Goal: Information Seeking & Learning: Check status

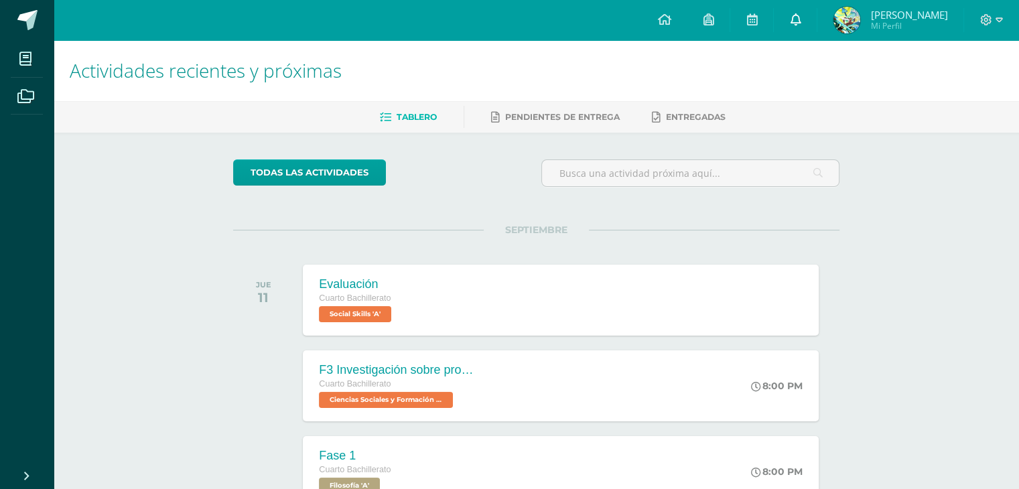
click at [794, 22] on link at bounding box center [795, 20] width 43 height 40
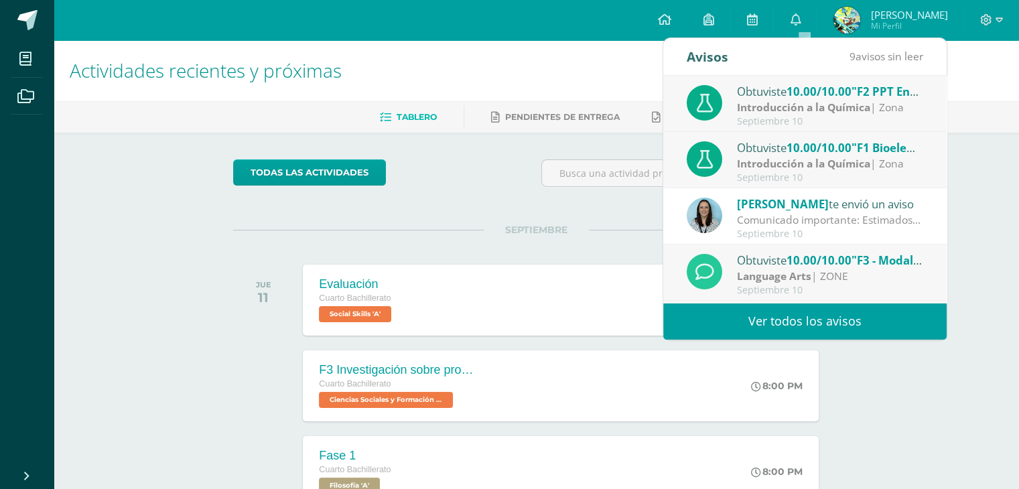
click at [893, 13] on span "[PERSON_NAME]" at bounding box center [908, 14] width 77 height 13
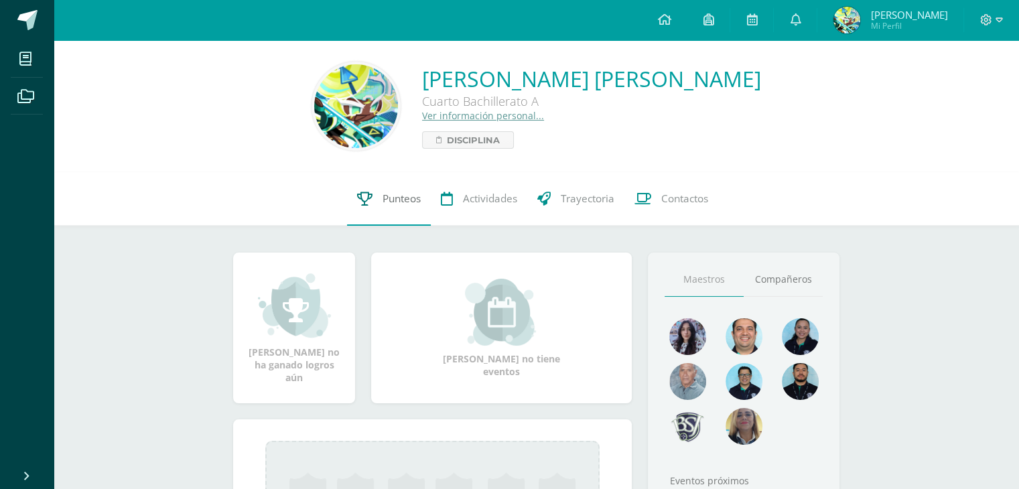
click at [413, 199] on span "Punteos" at bounding box center [401, 199] width 38 height 14
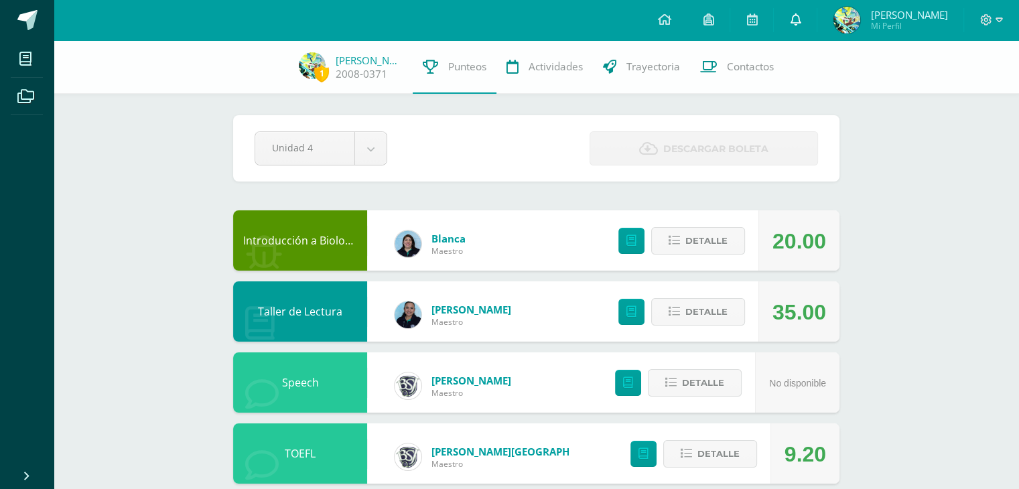
click at [804, 27] on link at bounding box center [795, 20] width 43 height 40
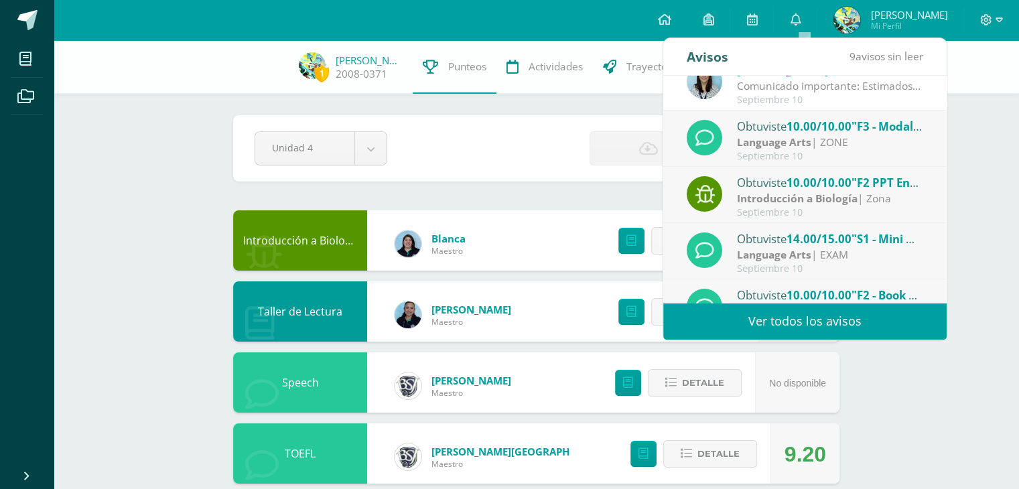
scroll to position [222, 0]
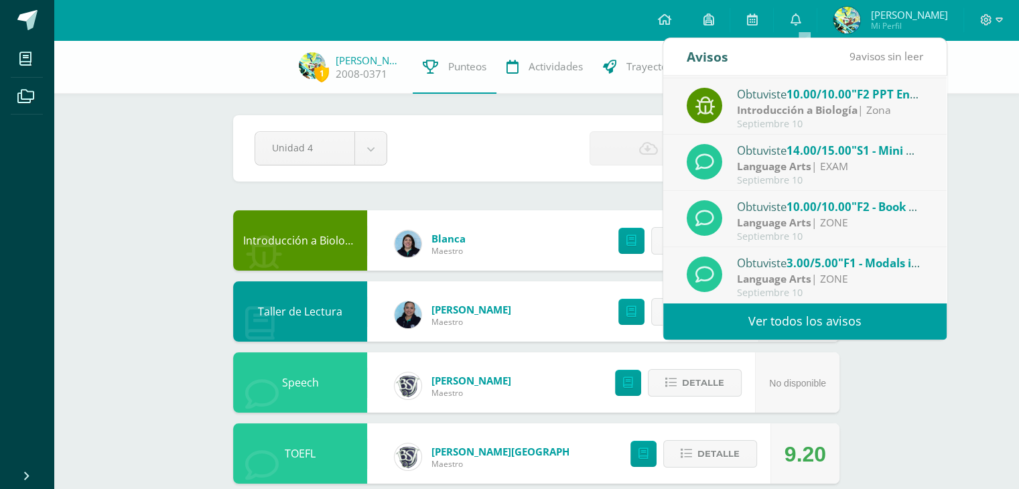
click at [839, 311] on link "Ver todos los avisos" at bounding box center [804, 321] width 283 height 37
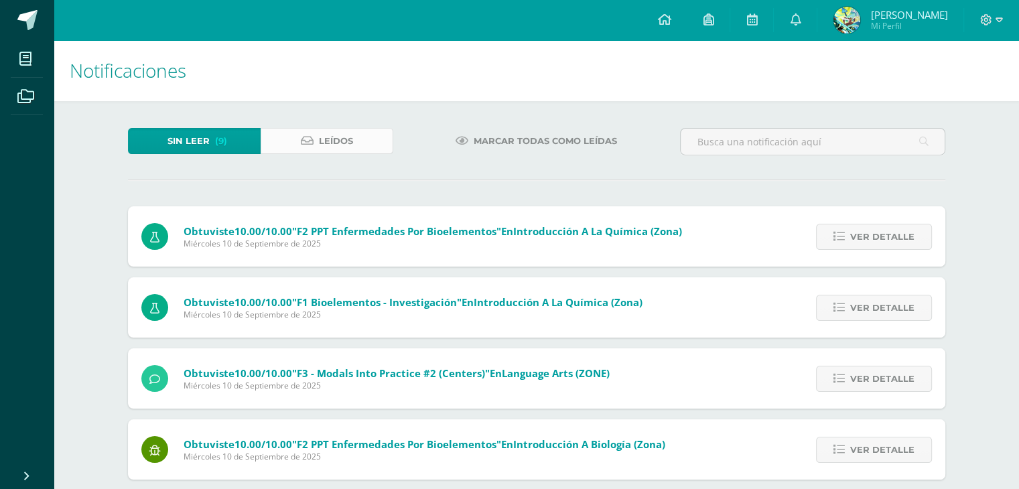
click at [348, 145] on span "Leídos" at bounding box center [336, 141] width 34 height 25
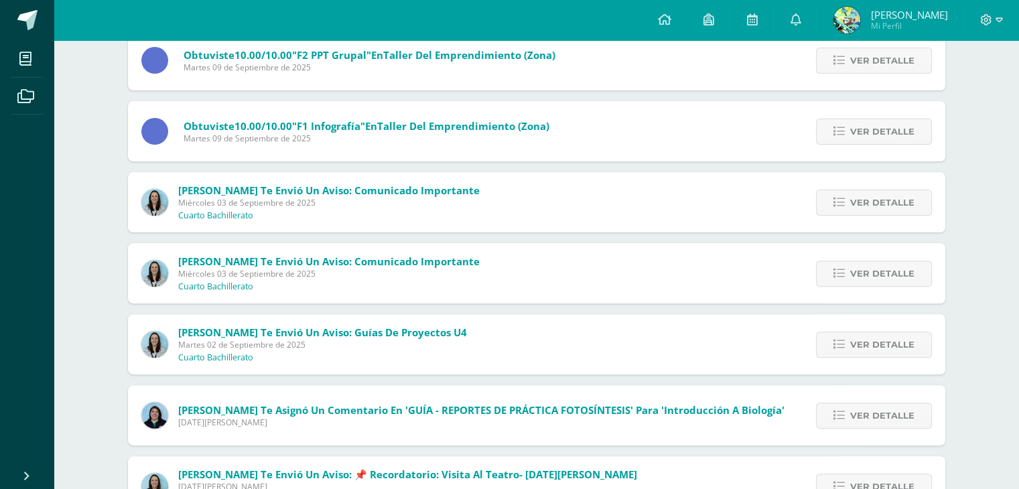
scroll to position [488, 0]
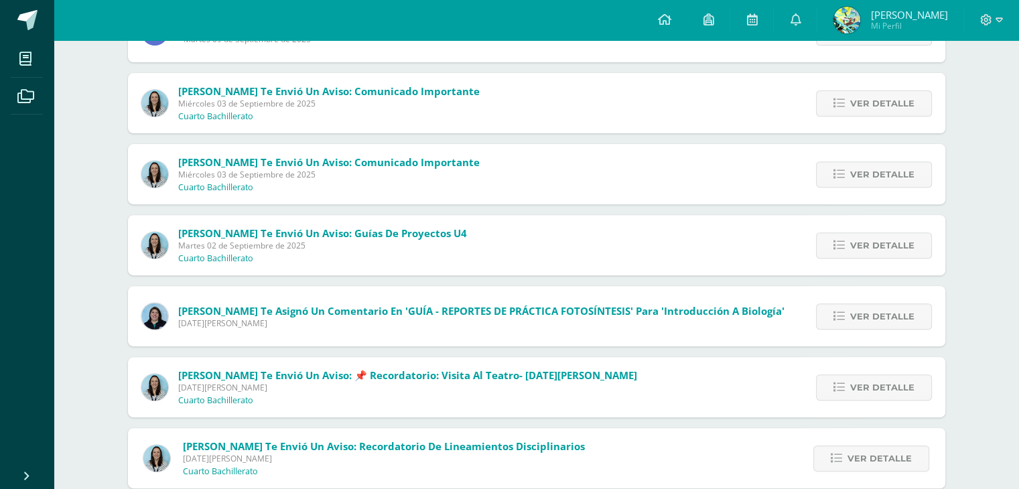
click at [886, 226] on div "Ver detalle" at bounding box center [870, 245] width 149 height 60
click at [888, 236] on span "Ver detalle" at bounding box center [882, 245] width 64 height 25
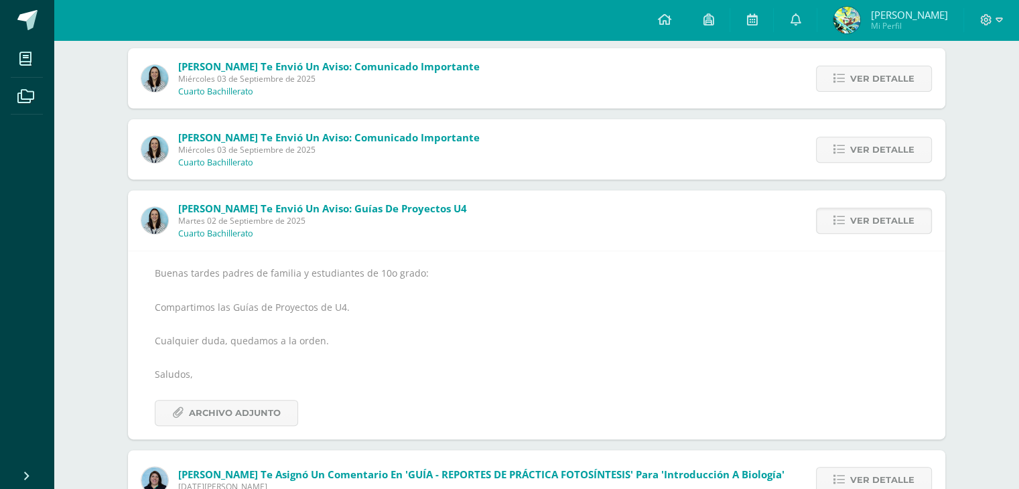
scroll to position [555, 0]
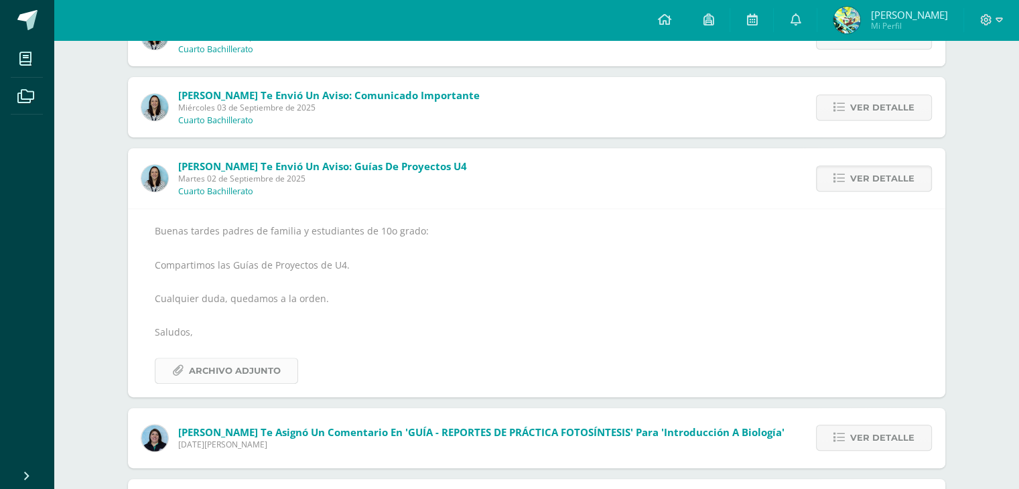
click at [252, 360] on span "Archivo Adjunto" at bounding box center [235, 370] width 92 height 25
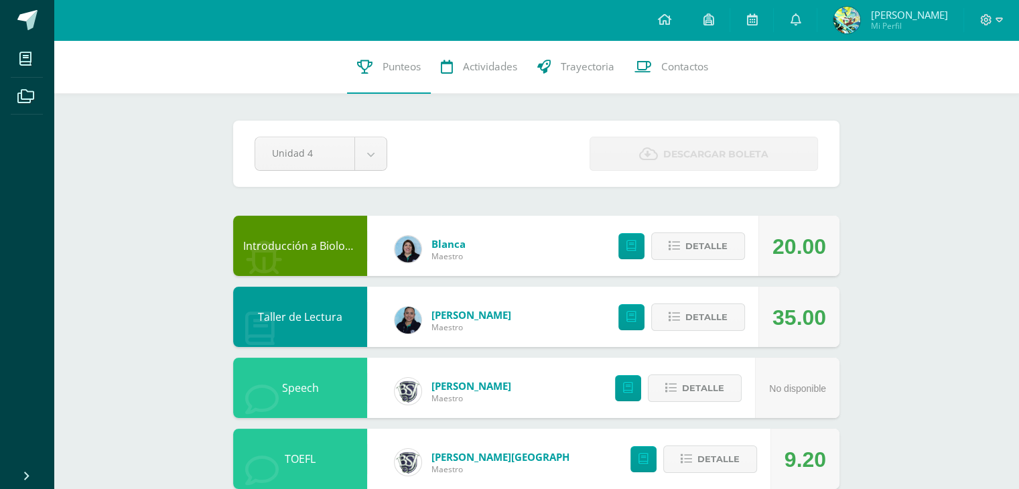
drag, startPoint x: 914, startPoint y: 21, endPoint x: 914, endPoint y: 32, distance: 11.4
click at [914, 21] on span "[PERSON_NAME]" at bounding box center [908, 14] width 77 height 13
